Goal: Task Accomplishment & Management: Manage account settings

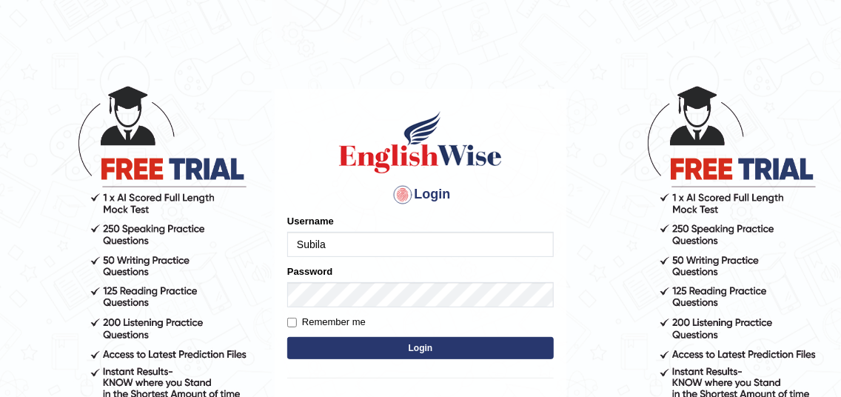
type input "Subila"
click at [410, 351] on button "Login" at bounding box center [420, 348] width 266 height 22
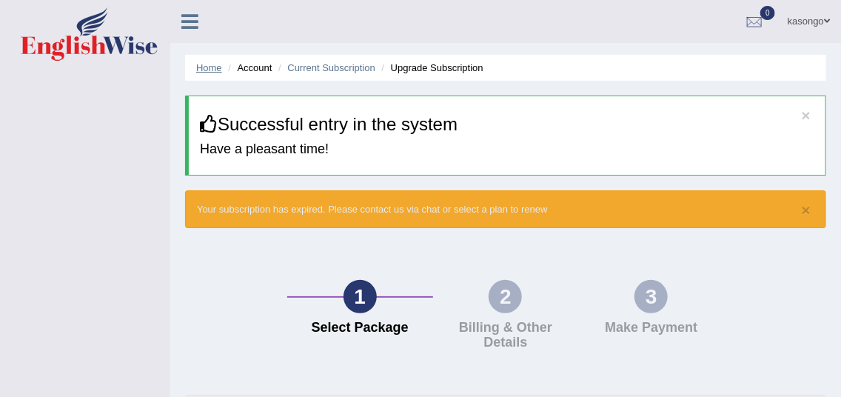
click at [215, 71] on link "Home" at bounding box center [209, 67] width 26 height 11
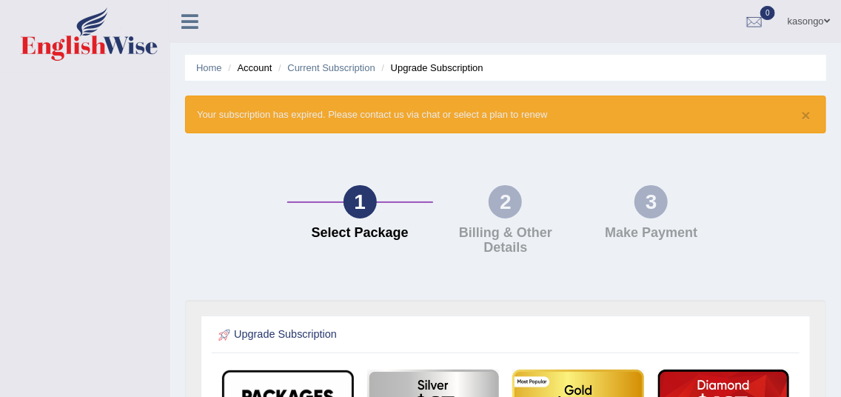
click at [257, 69] on li "Account" at bounding box center [247, 68] width 47 height 14
click at [328, 64] on link "Current Subscription" at bounding box center [331, 67] width 88 height 11
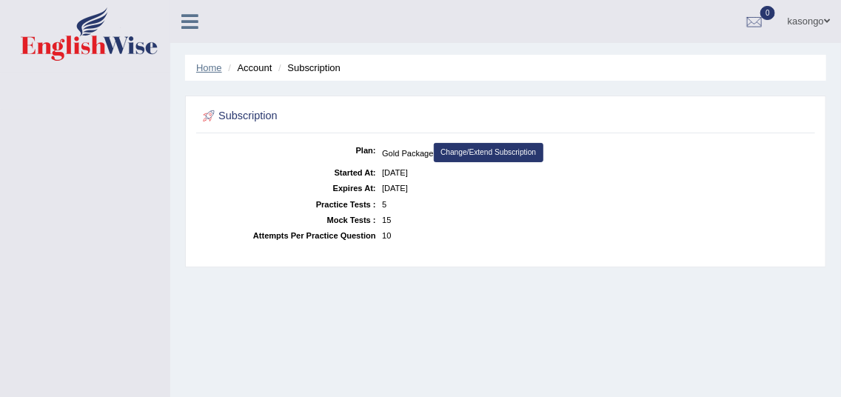
click at [216, 67] on link "Home" at bounding box center [209, 67] width 26 height 11
